Goal: Information Seeking & Learning: Learn about a topic

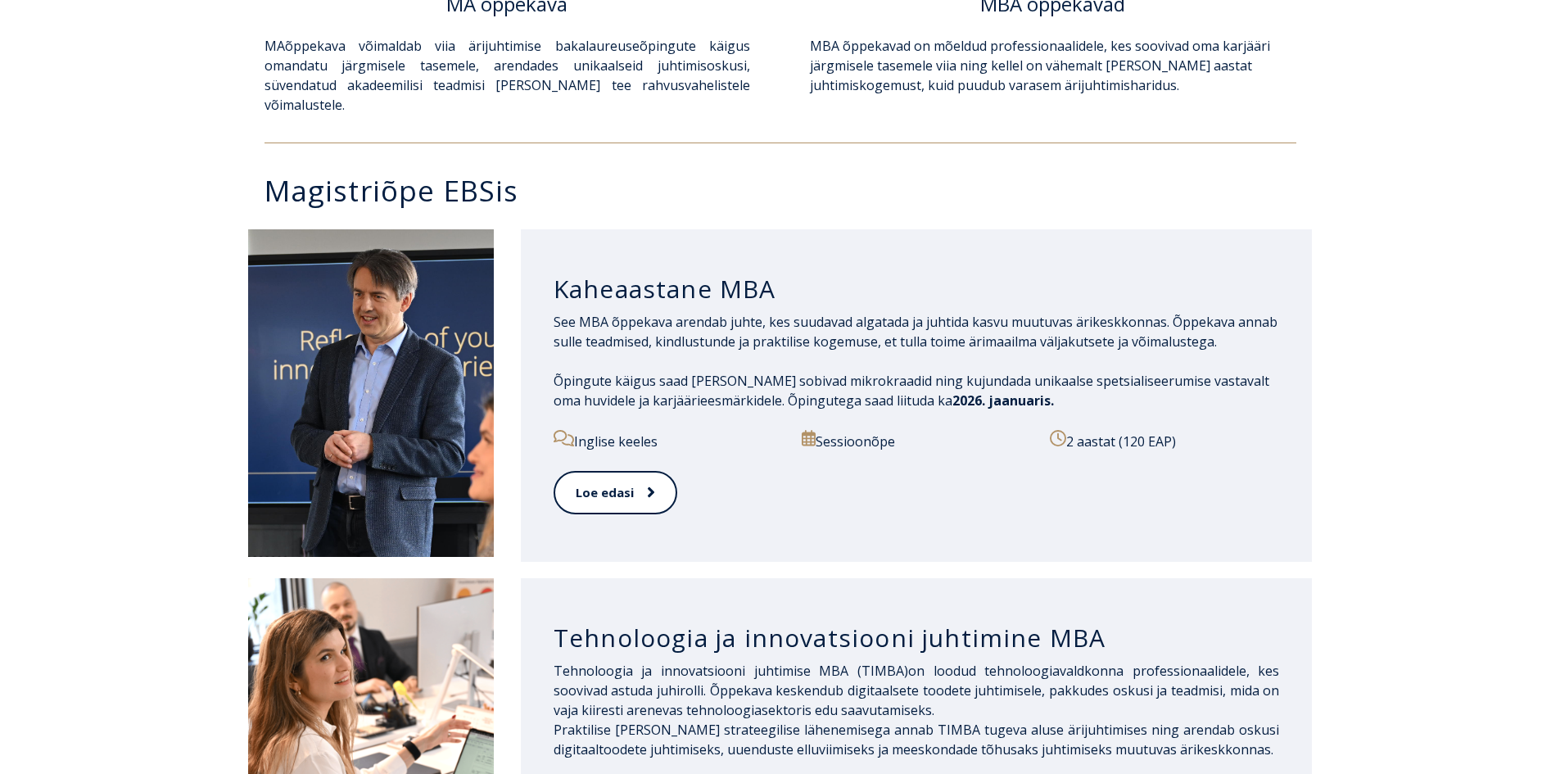
scroll to position [655, 0]
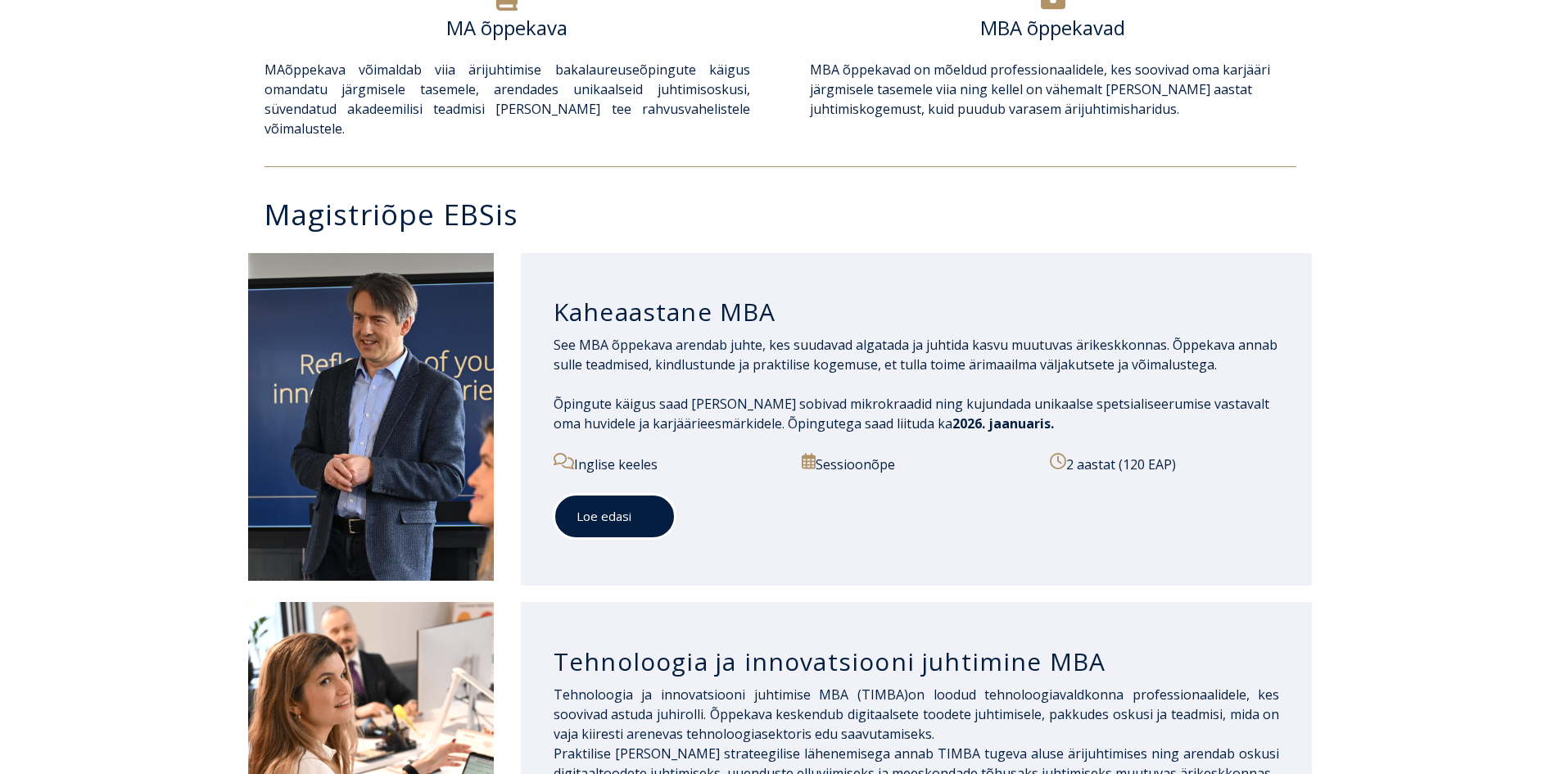
click at [649, 508] on icon at bounding box center [649, 516] width 8 height 16
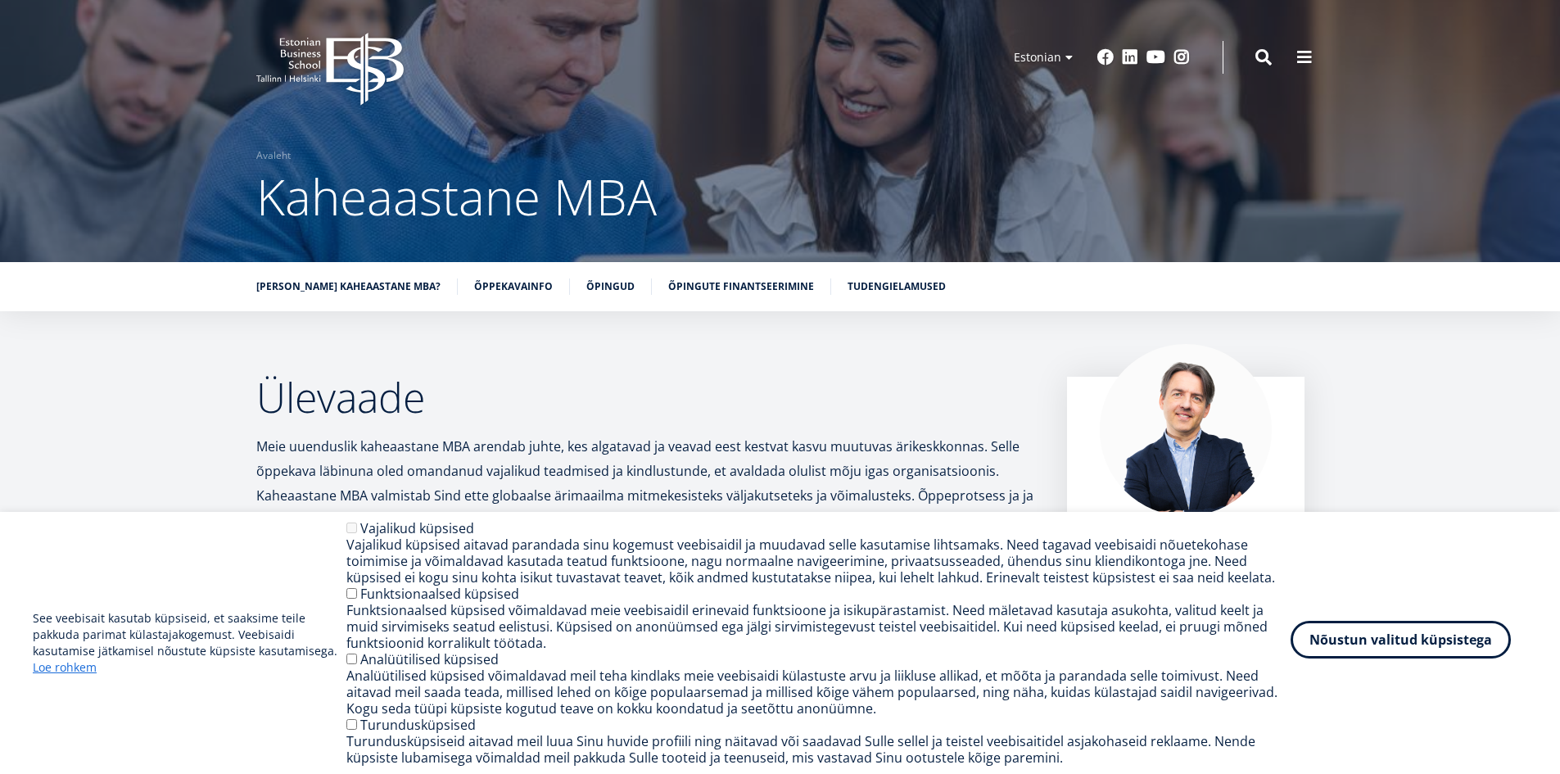
click at [1421, 639] on button "Nõustun valitud küpsistega" at bounding box center [1401, 640] width 220 height 38
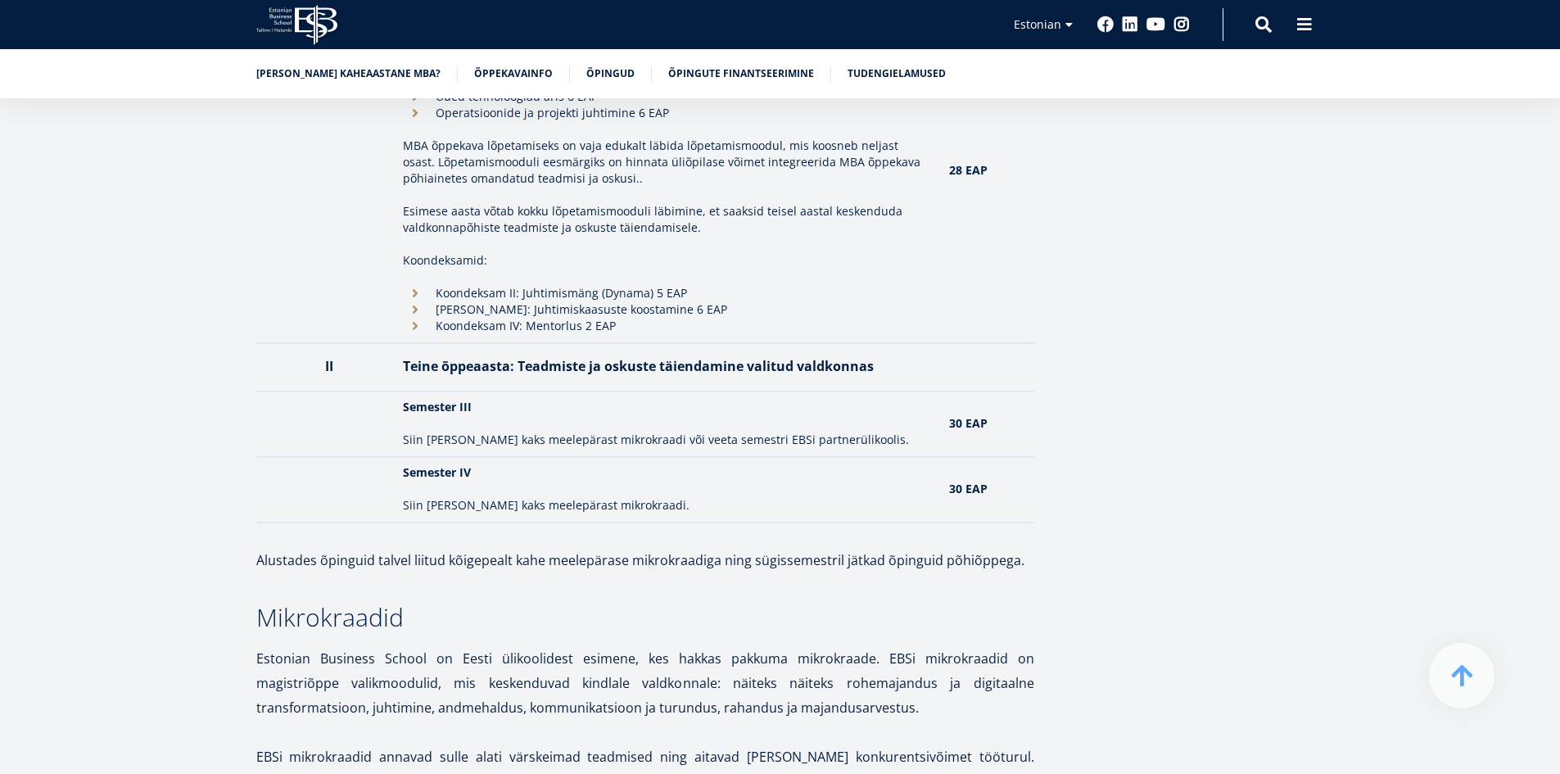
scroll to position [2047, 0]
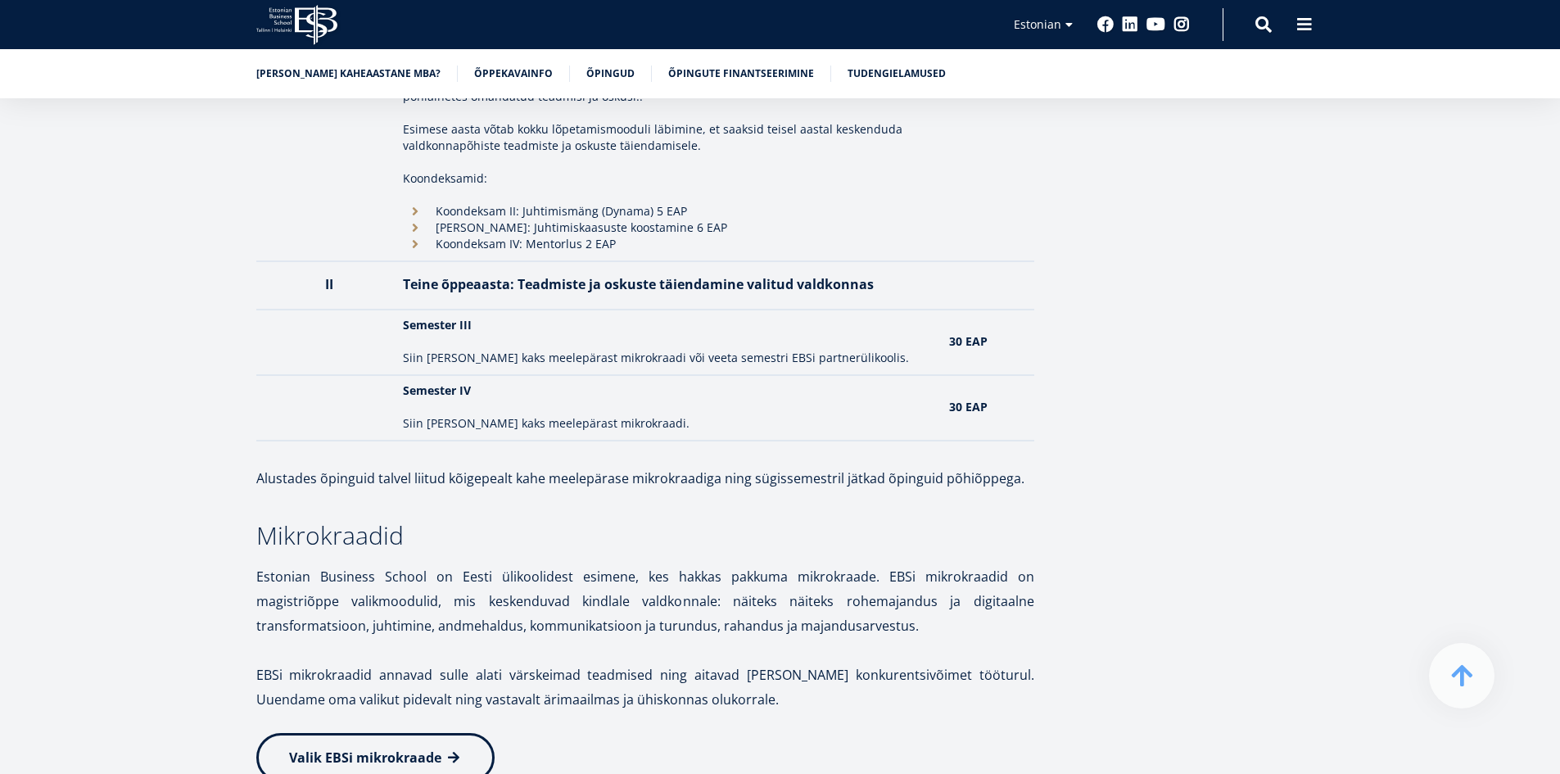
click at [401, 749] on span "Valik EBSi mikrokraade" at bounding box center [365, 758] width 152 height 18
